Goal: Information Seeking & Learning: Learn about a topic

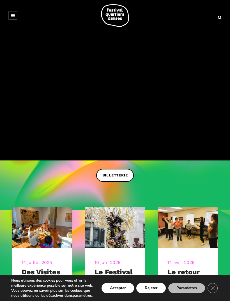
click at [8, 18] on link at bounding box center [12, 15] width 9 height 9
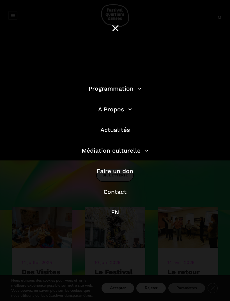
click at [135, 89] on link "Programmation" at bounding box center [115, 88] width 53 height 7
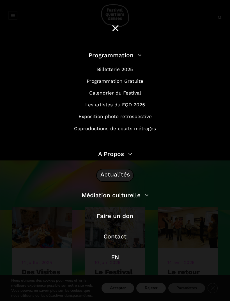
click at [125, 81] on link "Programmation Gratuite" at bounding box center [115, 81] width 57 height 6
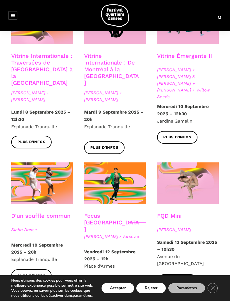
scroll to position [480, 0]
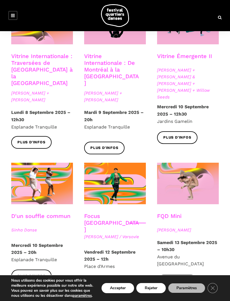
click at [56, 163] on span at bounding box center [42, 183] width 62 height 41
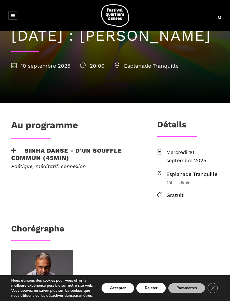
scroll to position [39, 0]
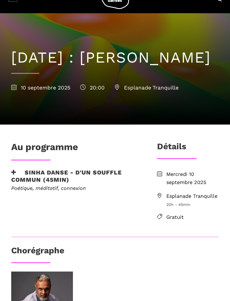
scroll to position [18, 0]
